Goal: Information Seeking & Learning: Learn about a topic

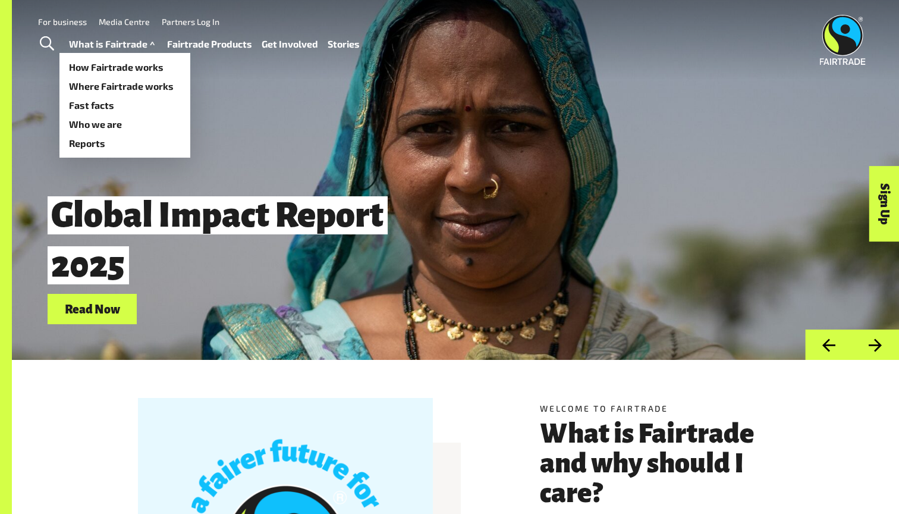
click at [120, 42] on link "What is Fairtrade" at bounding box center [113, 44] width 89 height 17
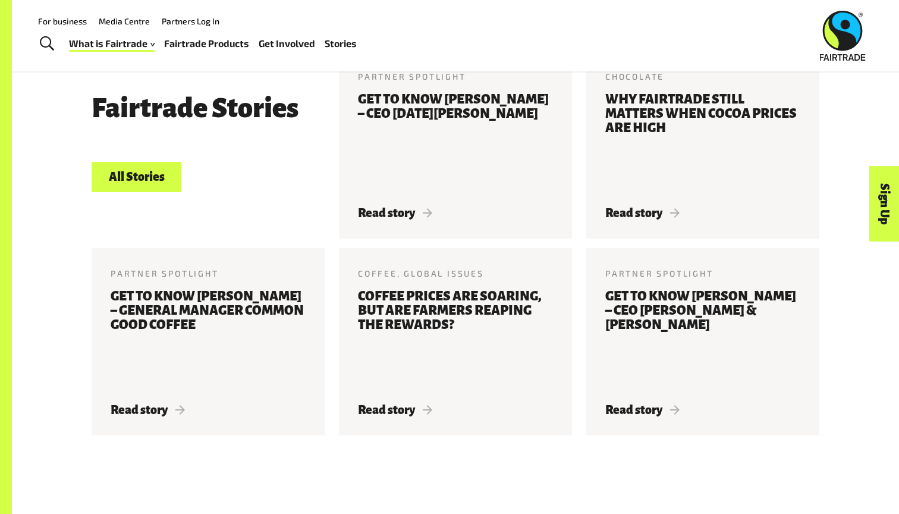
scroll to position [2476, 0]
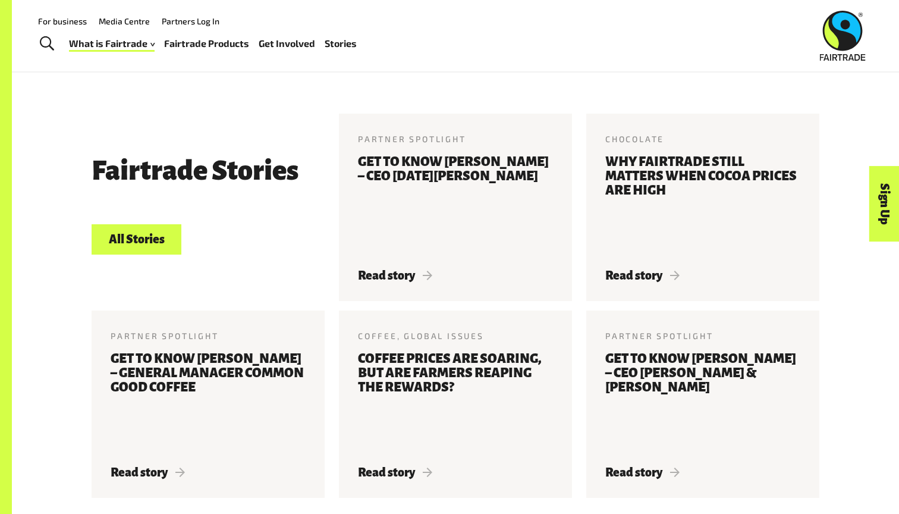
click at [186, 42] on link "Fairtrade Products" at bounding box center [206, 43] width 85 height 17
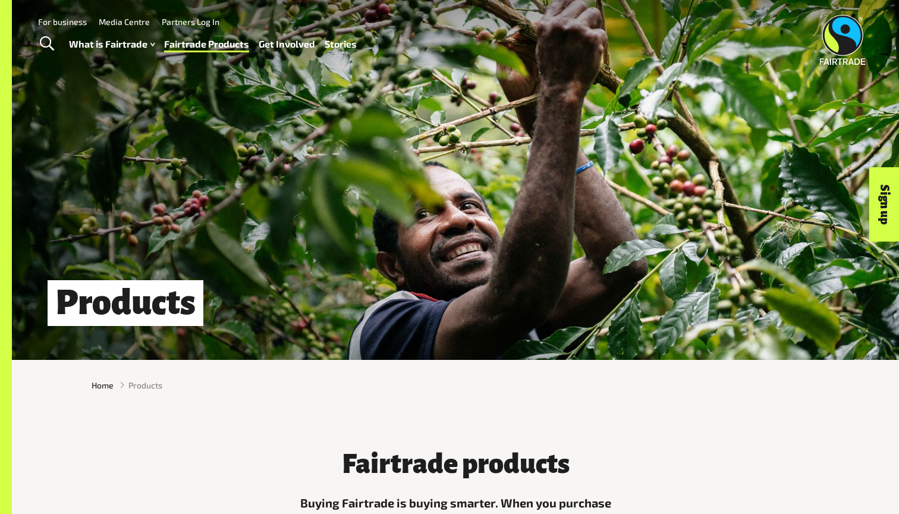
click at [342, 41] on link "Stories" at bounding box center [341, 44] width 32 height 17
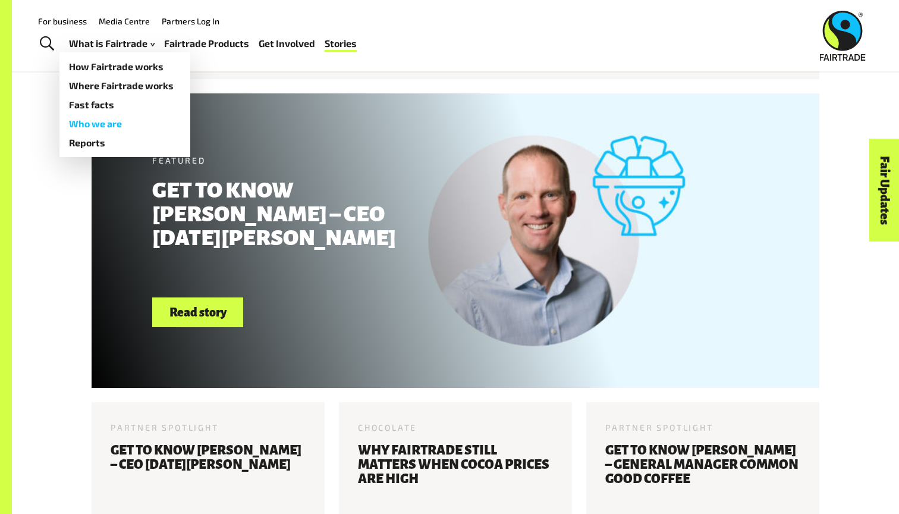
scroll to position [410, 0]
